Goal: Task Accomplishment & Management: Use online tool/utility

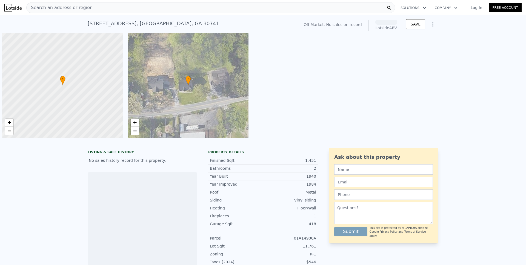
scroll to position [0, 2]
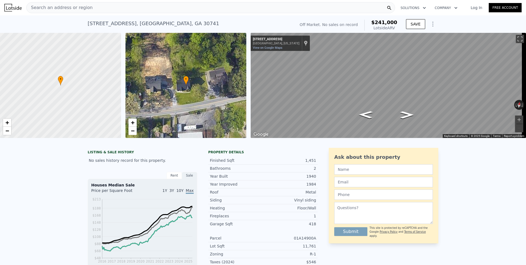
click at [430, 25] on icon "Show Options" at bounding box center [433, 24] width 7 height 7
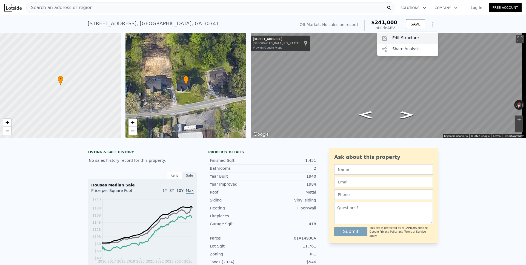
click at [418, 36] on div "Edit Structure" at bounding box center [407, 38] width 61 height 11
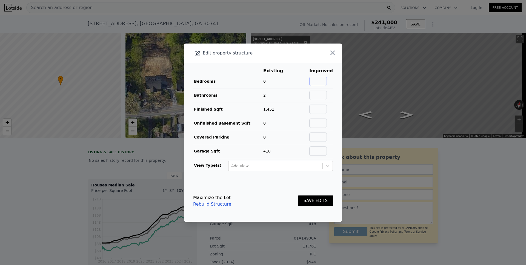
click at [316, 83] on input "text" at bounding box center [319, 81] width 18 height 9
type input "3"
click at [301, 203] on button "SAVE EDITS" at bounding box center [315, 201] width 35 height 11
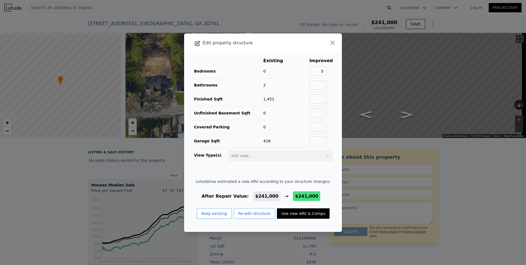
drag, startPoint x: 300, startPoint y: 214, endPoint x: 310, endPoint y: 186, distance: 29.8
click at [300, 214] on button "Use new ARV & Comps" at bounding box center [303, 214] width 53 height 10
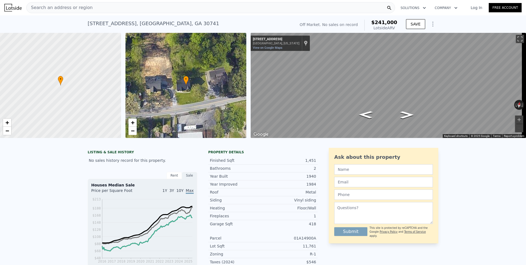
type input "3"
checkbox input "true"
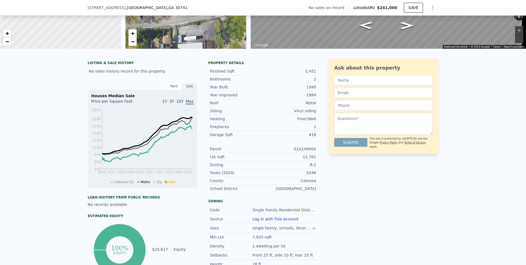
scroll to position [478, 0]
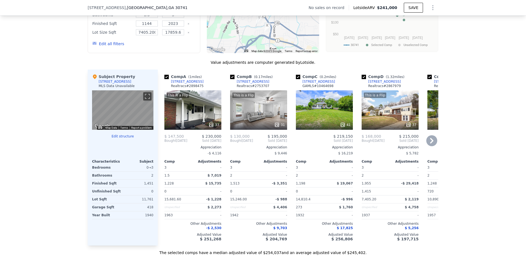
click at [433, 146] on icon at bounding box center [432, 140] width 11 height 11
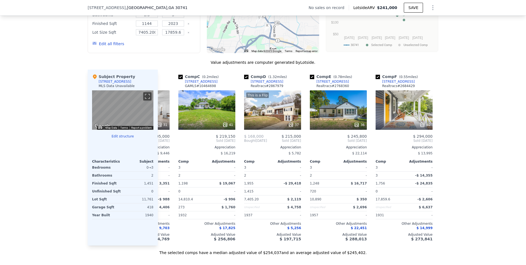
scroll to position [0, 132]
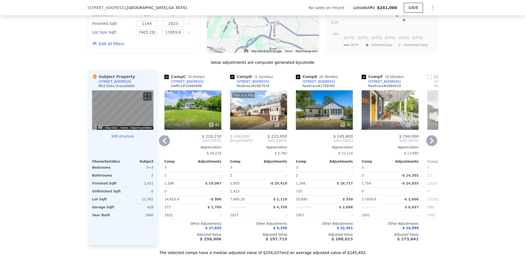
click at [433, 146] on icon at bounding box center [432, 140] width 11 height 11
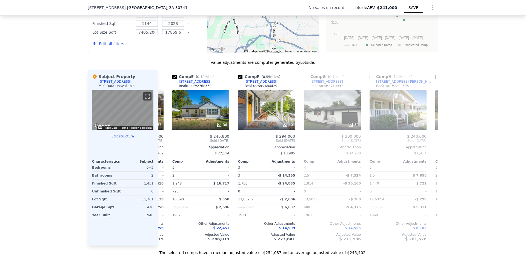
scroll to position [0, 263]
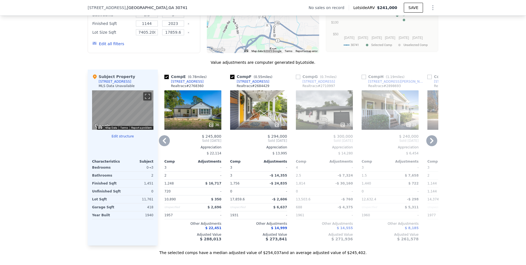
click at [430, 144] on icon at bounding box center [431, 140] width 3 height 5
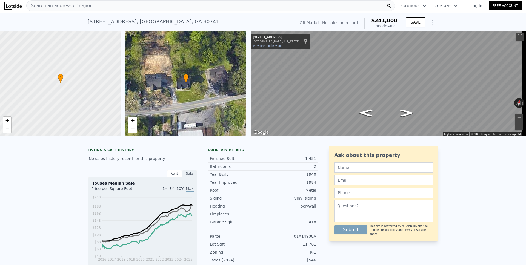
scroll to position [0, 0]
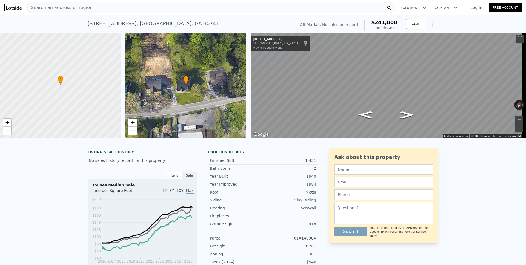
click at [63, 10] on span "Search an address or region" at bounding box center [60, 7] width 66 height 7
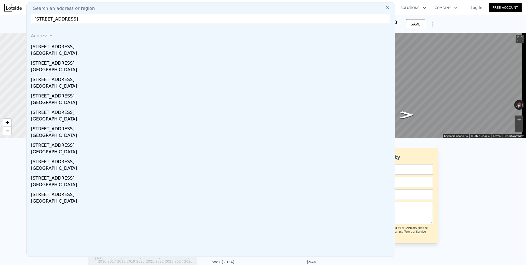
drag, startPoint x: 66, startPoint y: 19, endPoint x: 140, endPoint y: 18, distance: 74.9
click at [140, 18] on input "[STREET_ADDRESS]" at bounding box center [211, 19] width 360 height 10
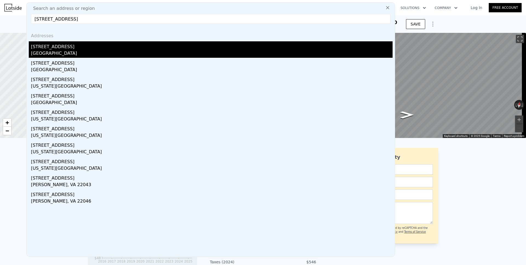
type input "[STREET_ADDRESS]"
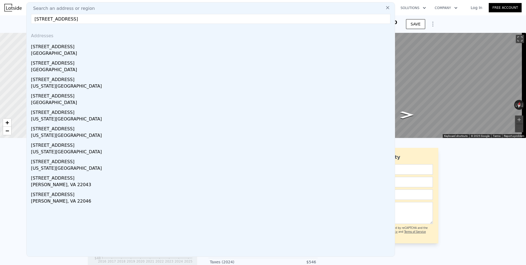
click at [51, 49] on div "[STREET_ADDRESS]" at bounding box center [212, 45] width 362 height 9
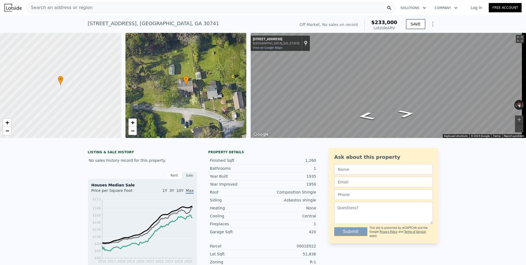
click at [431, 23] on icon "Show Options" at bounding box center [433, 24] width 7 height 7
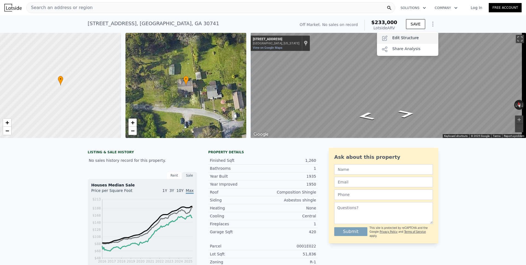
click at [405, 37] on div "Edit Structure" at bounding box center [407, 38] width 61 height 11
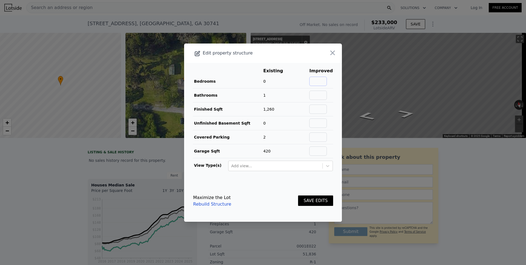
click at [320, 81] on input "text" at bounding box center [319, 81] width 18 height 9
type input "3"
type input "2"
click at [316, 198] on button "SAVE EDITS" at bounding box center [315, 201] width 35 height 11
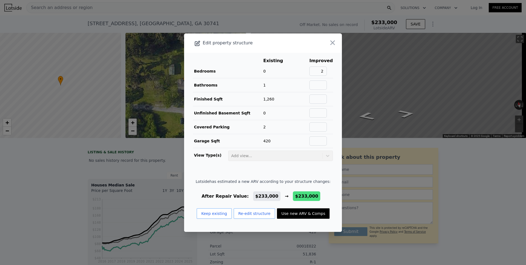
click at [293, 215] on button "Use new ARV & Comps" at bounding box center [303, 214] width 53 height 10
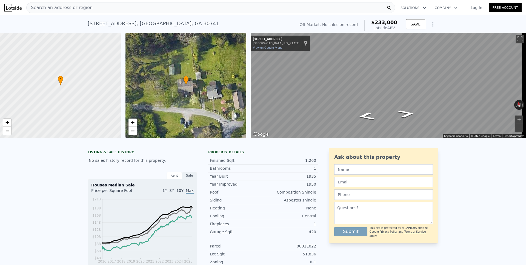
click at [49, 4] on div "Search an address or region" at bounding box center [60, 7] width 66 height 10
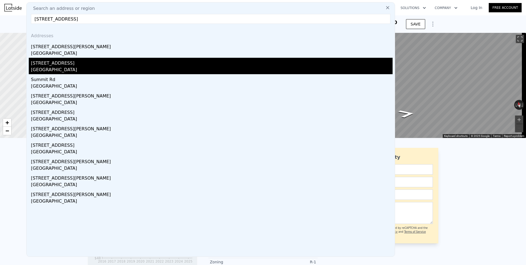
type input "[STREET_ADDRESS]"
click at [57, 67] on div "[GEOGRAPHIC_DATA]" at bounding box center [212, 71] width 362 height 8
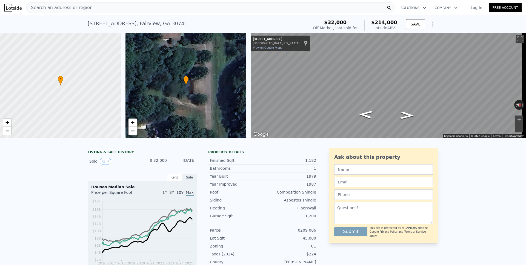
click at [433, 23] on icon "Show Options" at bounding box center [433, 24] width 7 height 7
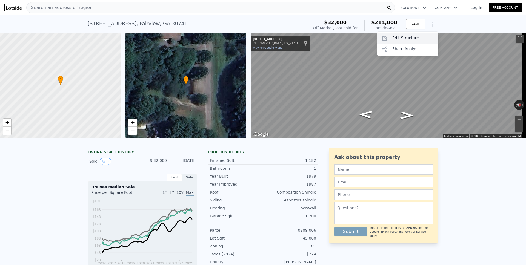
click at [414, 36] on div "Edit Structure" at bounding box center [407, 38] width 61 height 11
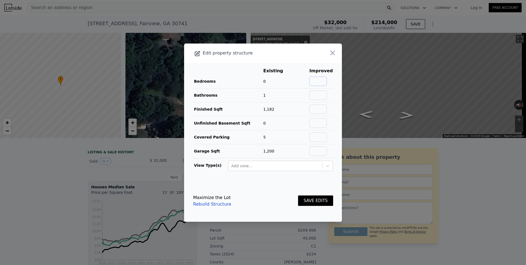
click at [319, 81] on input "text" at bounding box center [319, 81] width 18 height 9
type input "2"
click at [312, 203] on button "SAVE EDITS" at bounding box center [315, 201] width 35 height 11
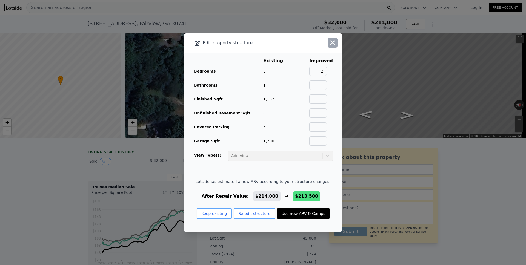
click at [331, 43] on icon "button" at bounding box center [333, 42] width 5 height 5
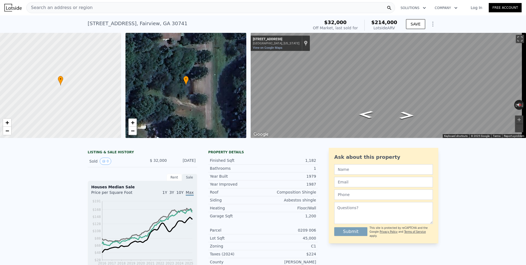
click at [56, 8] on span "Search an address or region" at bounding box center [60, 7] width 66 height 7
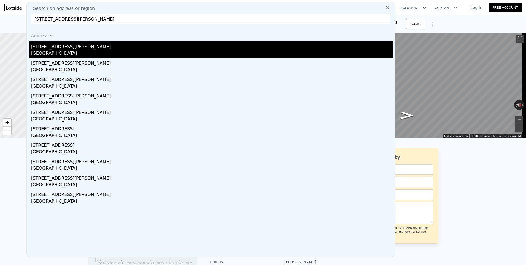
type input "[STREET_ADDRESS][PERSON_NAME]"
click at [55, 50] on div "[GEOGRAPHIC_DATA]" at bounding box center [212, 54] width 362 height 8
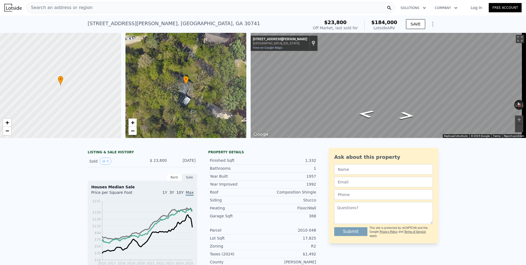
click at [55, 7] on span "Search an address or region" at bounding box center [60, 7] width 66 height 7
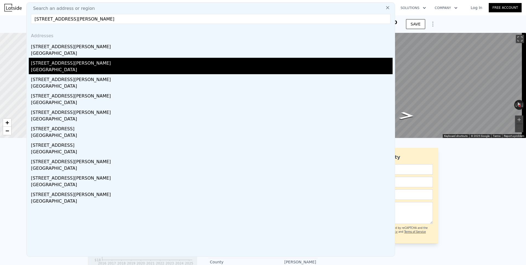
type input "[STREET_ADDRESS][PERSON_NAME]"
click at [56, 70] on div "[GEOGRAPHIC_DATA]" at bounding box center [212, 71] width 362 height 8
